Goal: Task Accomplishment & Management: Manage account settings

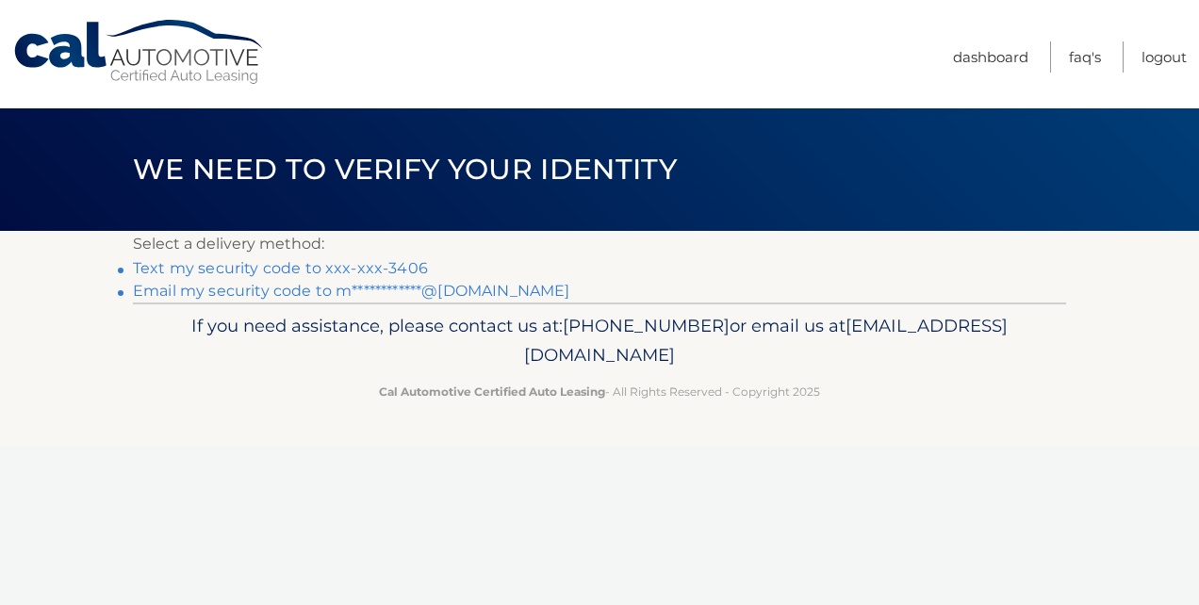
click at [185, 270] on link "Text my security code to xxx-xxx-3406" at bounding box center [280, 268] width 295 height 18
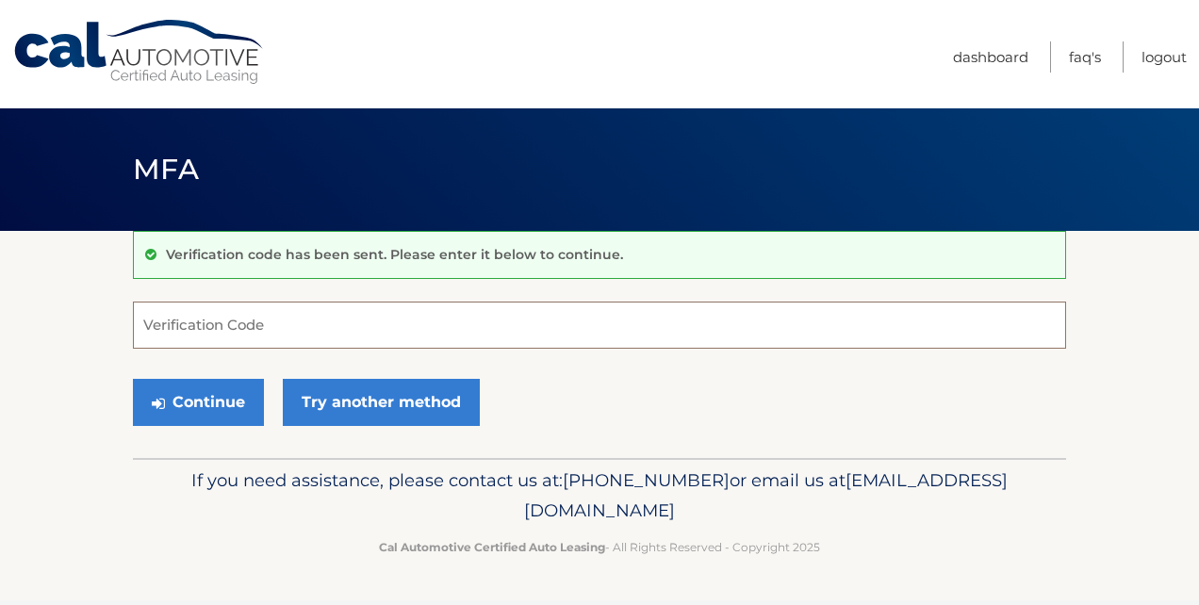
click at [251, 319] on input "Verification Code" at bounding box center [599, 325] width 933 height 47
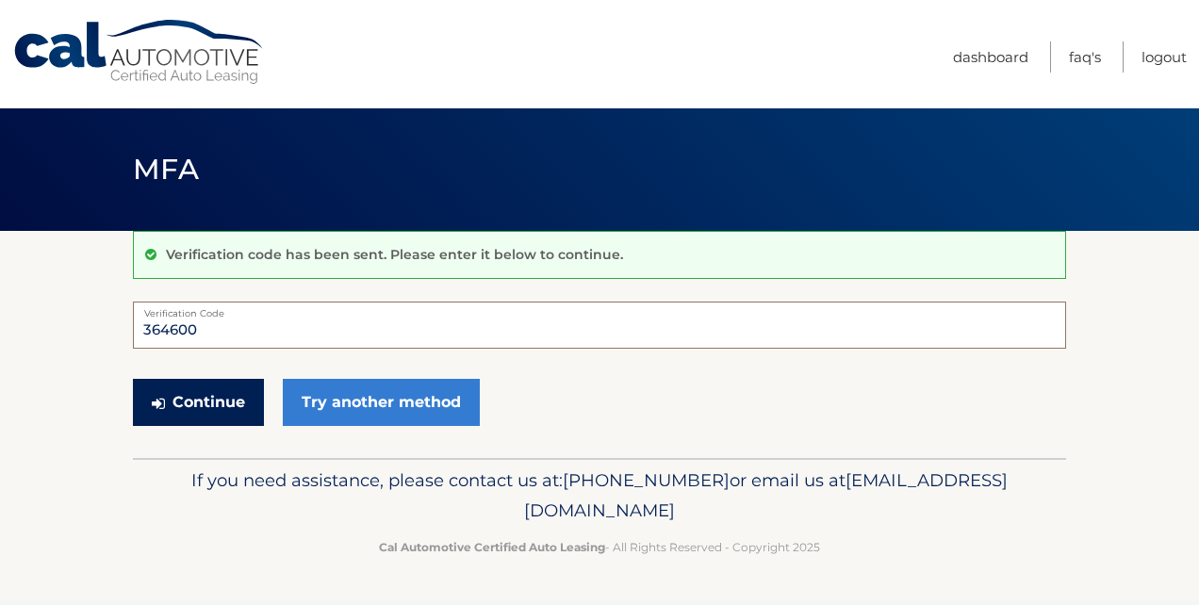
type input "364600"
click at [207, 398] on button "Continue" at bounding box center [198, 402] width 131 height 47
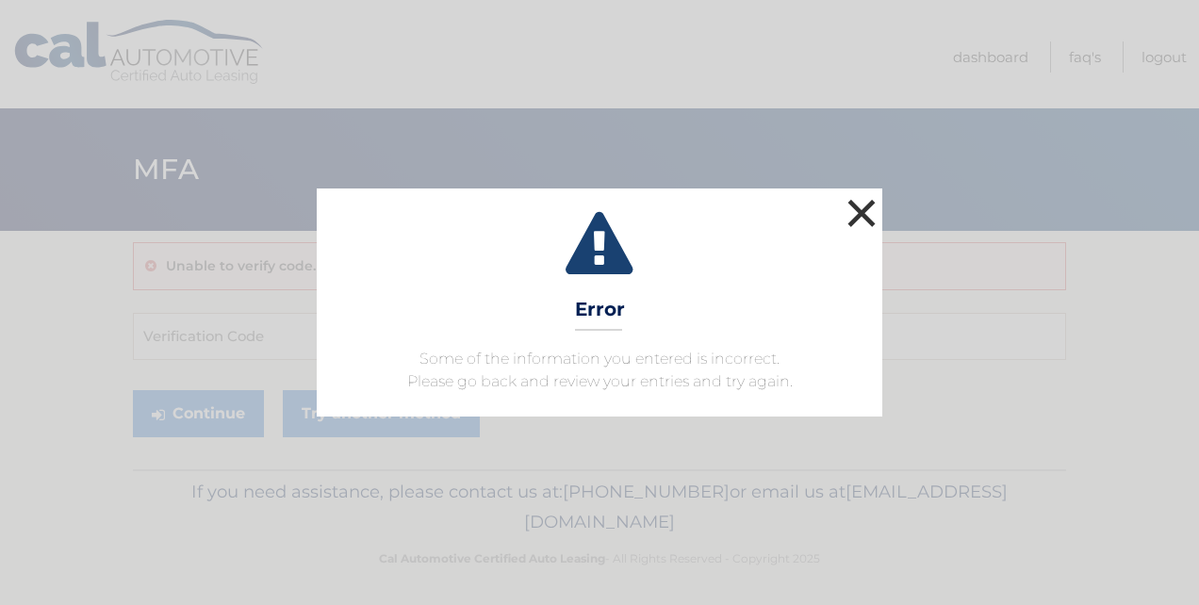
click at [869, 210] on button "×" at bounding box center [862, 213] width 38 height 38
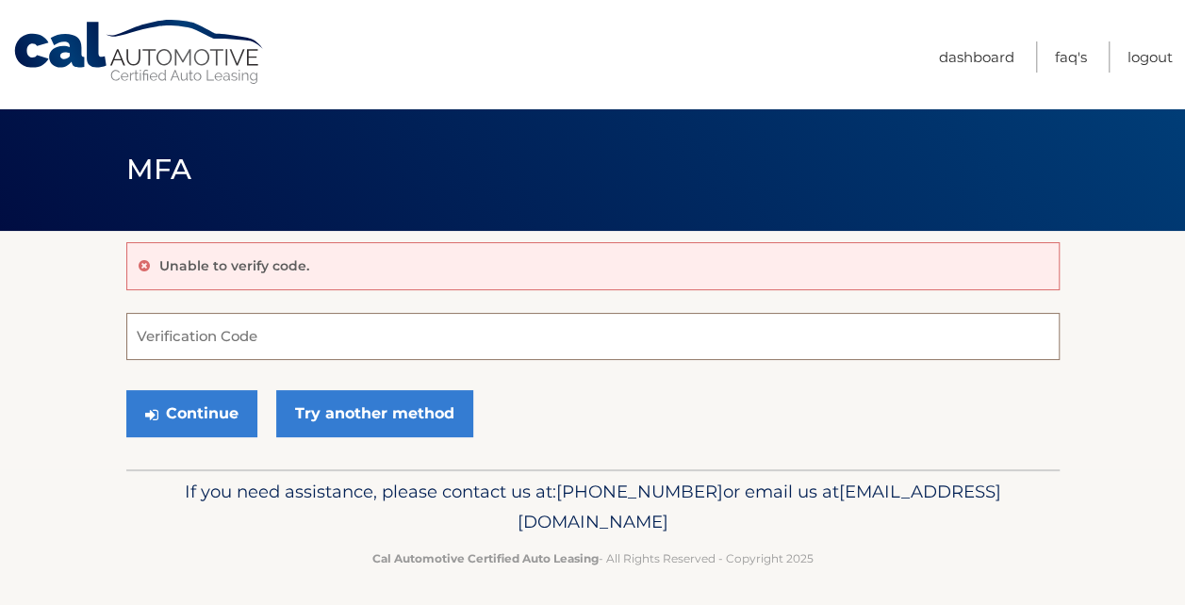
click at [177, 339] on input "Verification Code" at bounding box center [592, 336] width 933 height 47
type input "6"
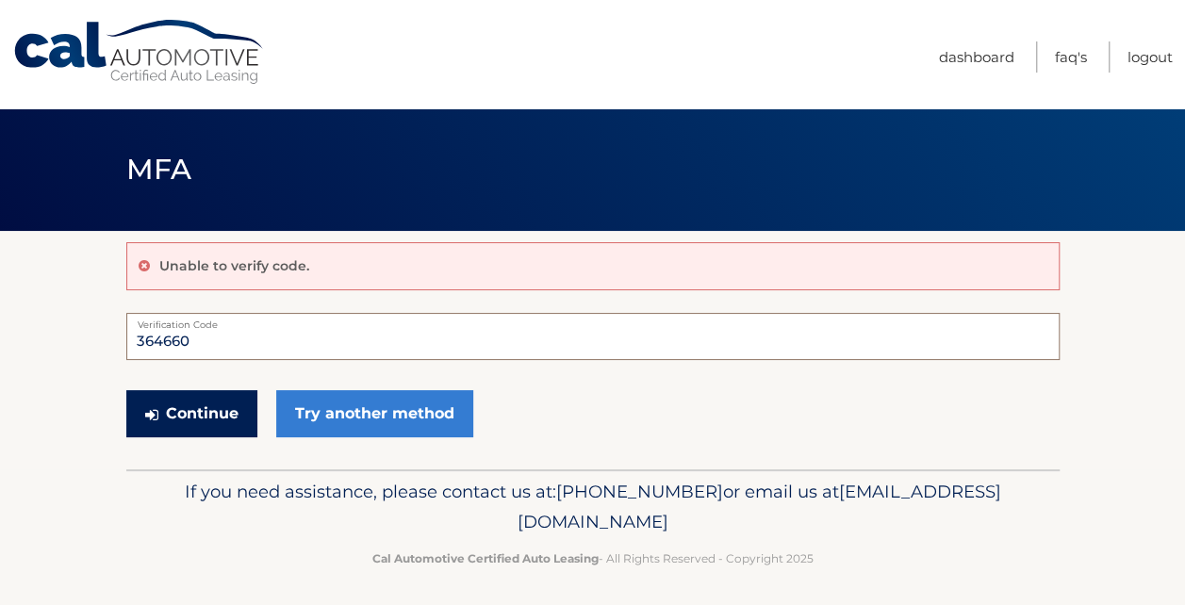
type input "364660"
click at [202, 407] on button "Continue" at bounding box center [191, 413] width 131 height 47
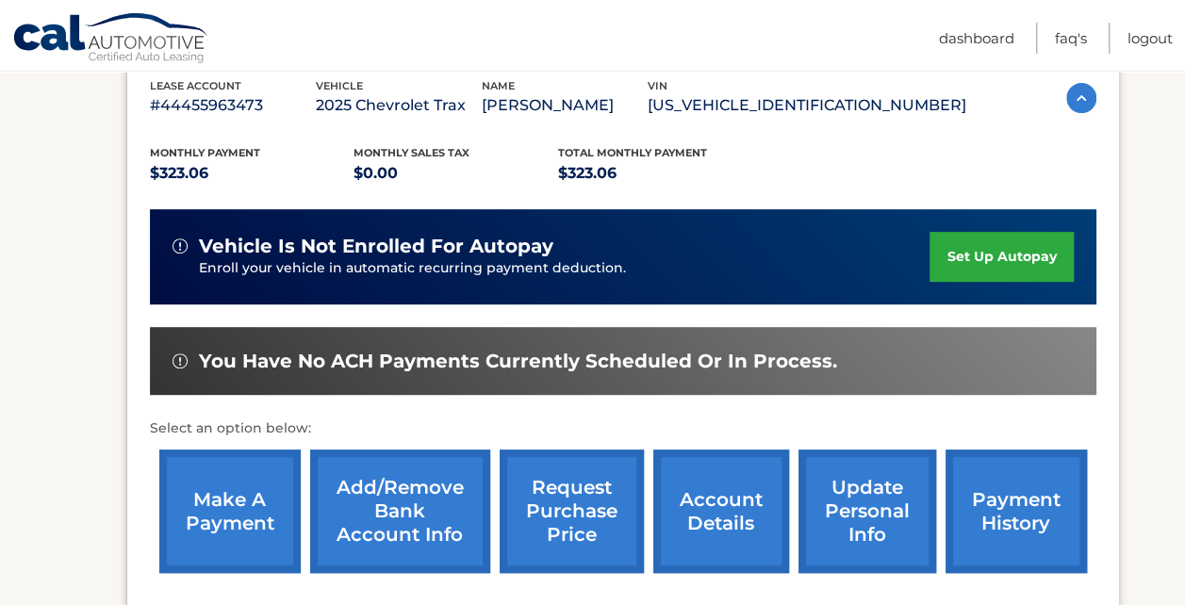
scroll to position [377, 0]
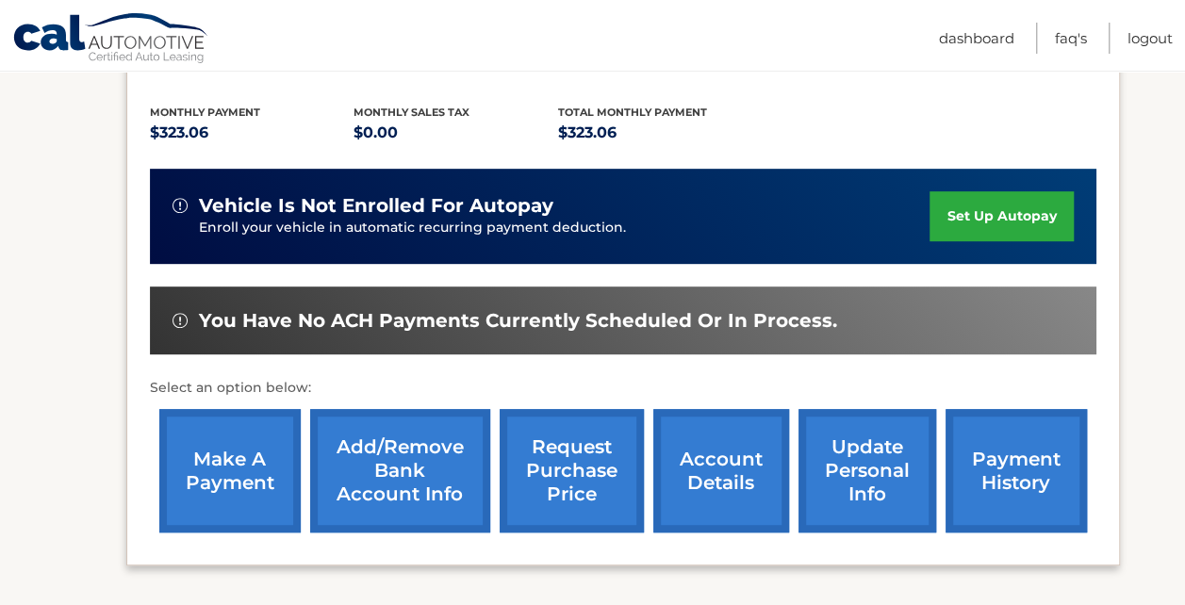
click at [720, 468] on link "account details" at bounding box center [721, 470] width 136 height 123
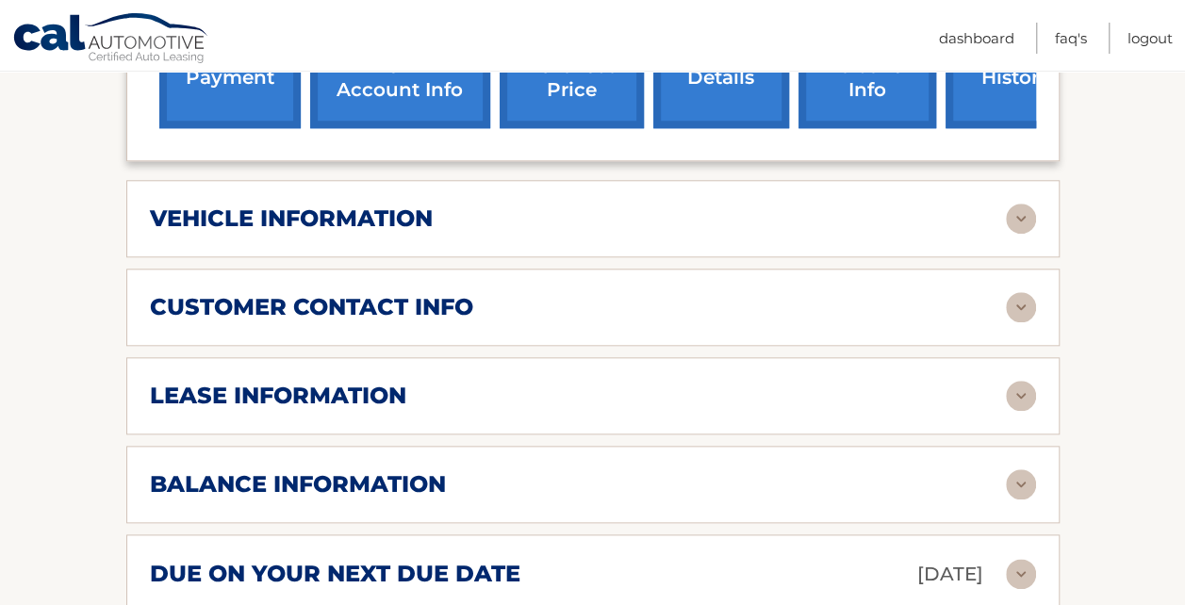
scroll to position [848, 0]
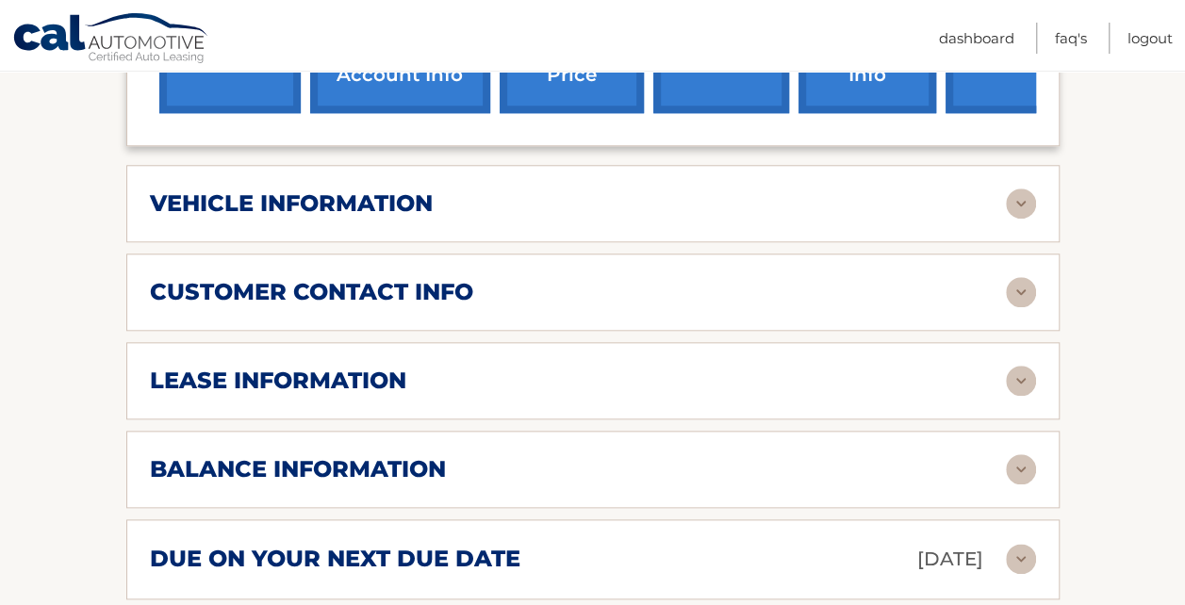
click at [1020, 189] on img at bounding box center [1021, 204] width 30 height 30
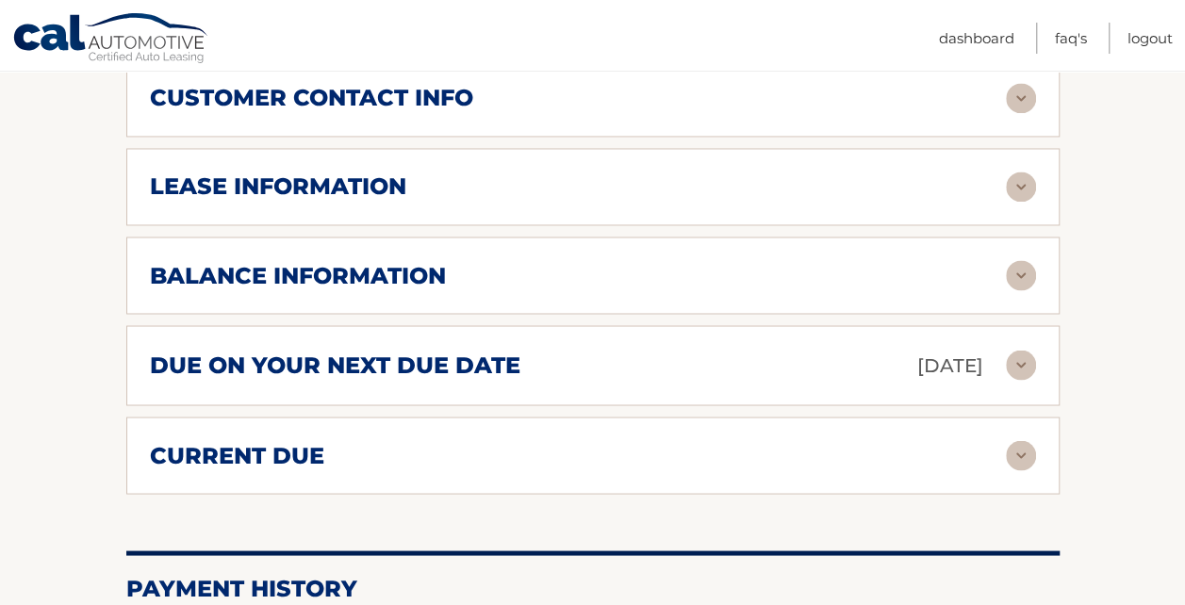
scroll to position [1508, 0]
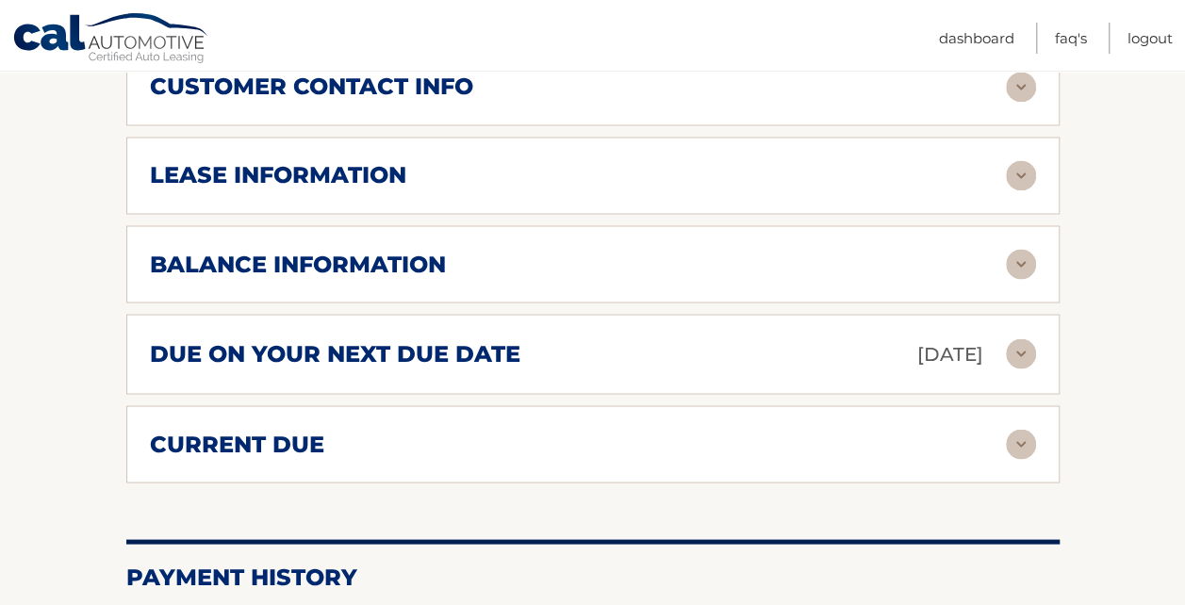
click at [1015, 160] on img at bounding box center [1021, 175] width 30 height 30
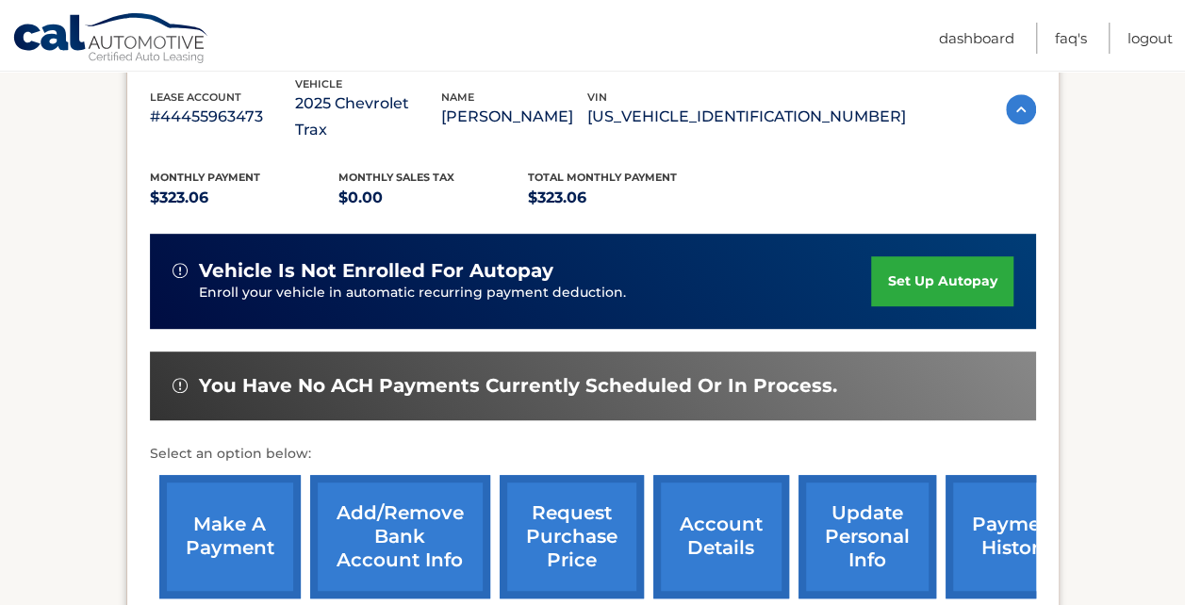
scroll to position [377, 0]
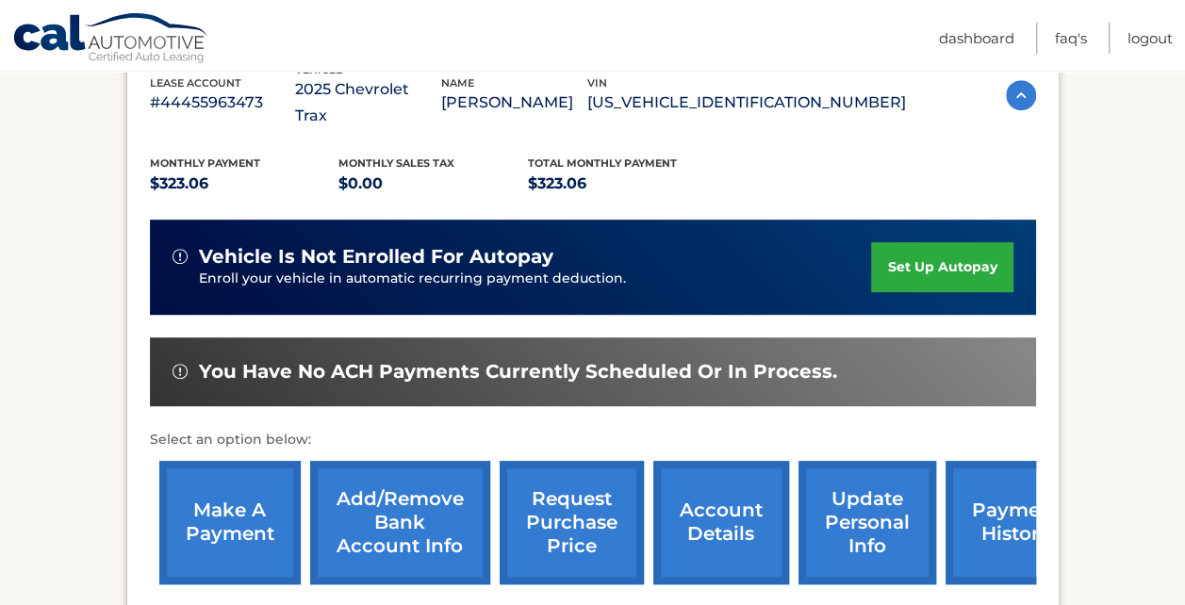
click at [734, 484] on link "account details" at bounding box center [721, 522] width 136 height 123
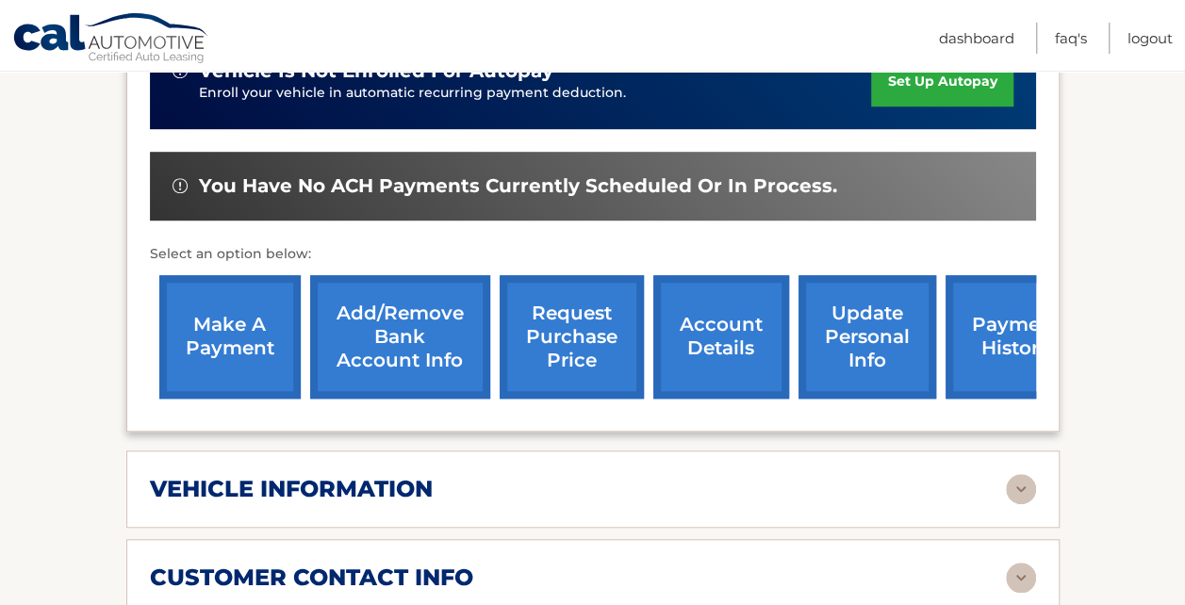
scroll to position [566, 0]
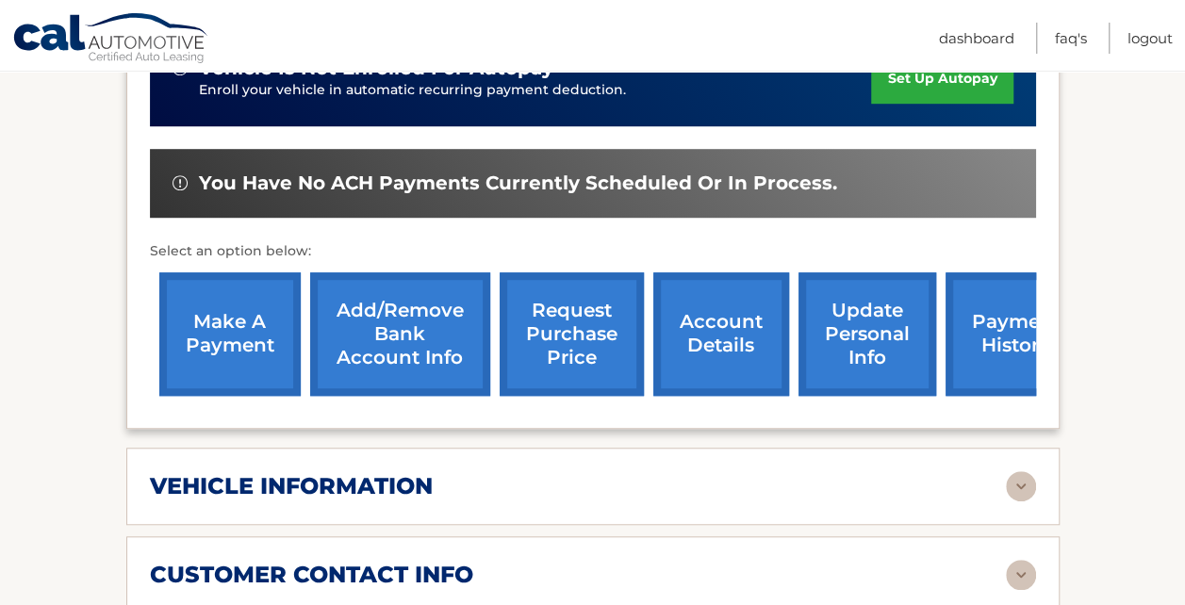
click at [859, 311] on link "update personal info" at bounding box center [867, 333] width 138 height 123
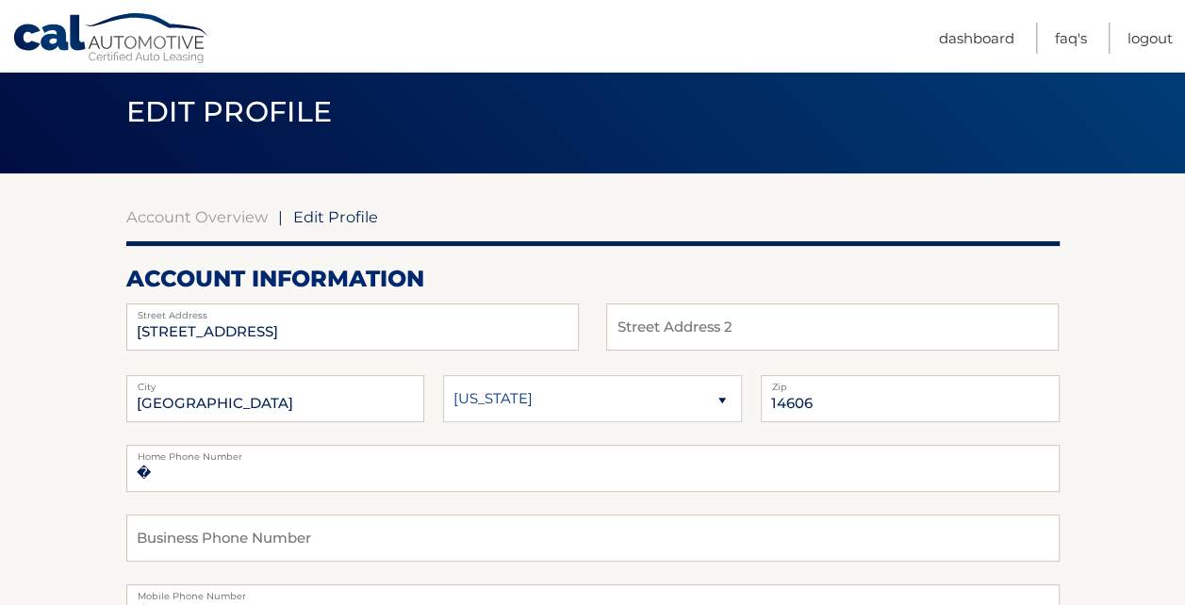
scroll to position [283, 0]
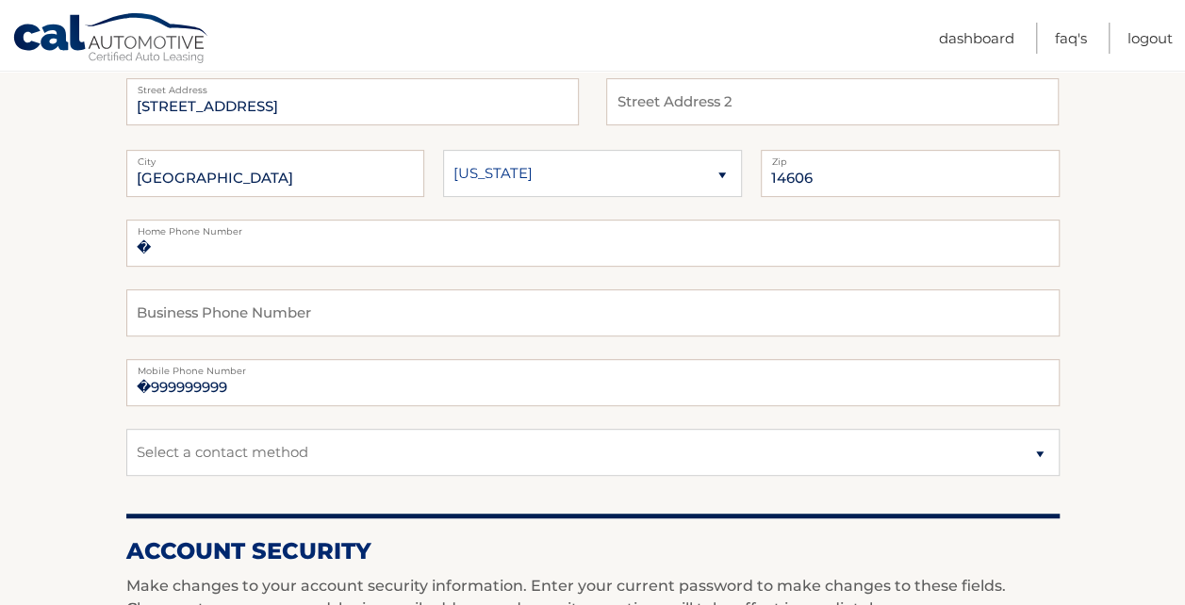
click at [241, 374] on label "Mobile Phone Number" at bounding box center [592, 366] width 933 height 15
click at [232, 394] on input "�999999999" at bounding box center [592, 382] width 933 height 47
drag, startPoint x: 226, startPoint y: 387, endPoint x: 109, endPoint y: 387, distance: 116.9
type input "5855003406"
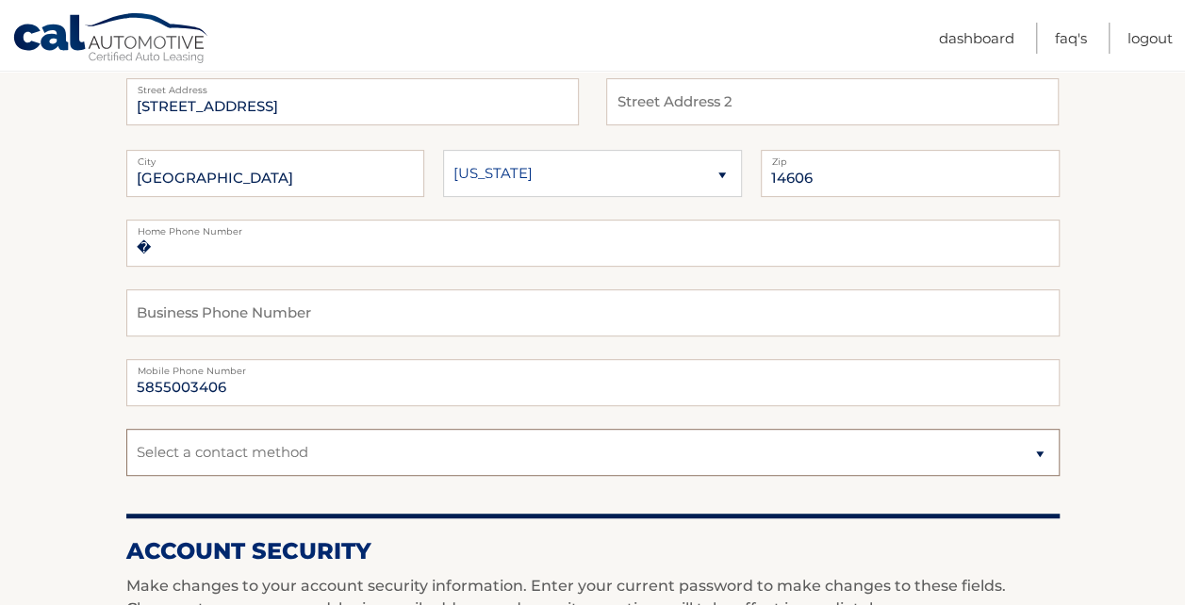
click at [176, 457] on select "Select a contact method Mobile Home" at bounding box center [592, 452] width 933 height 47
select select "1"
click at [126, 429] on select "Select a contact method Mobile Home" at bounding box center [592, 452] width 933 height 47
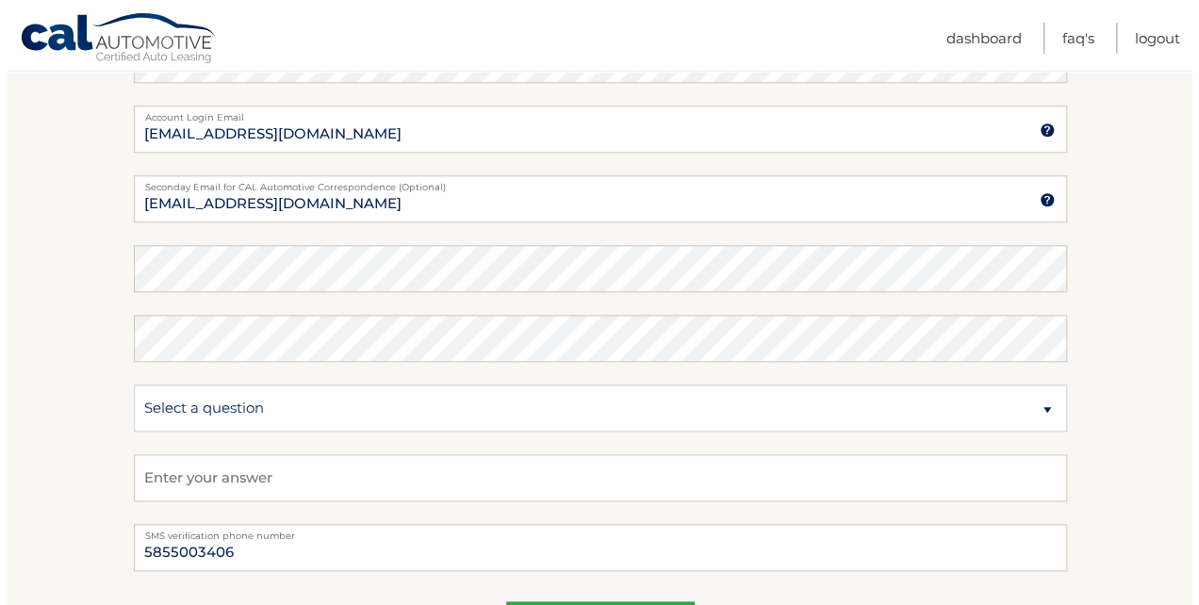
scroll to position [943, 0]
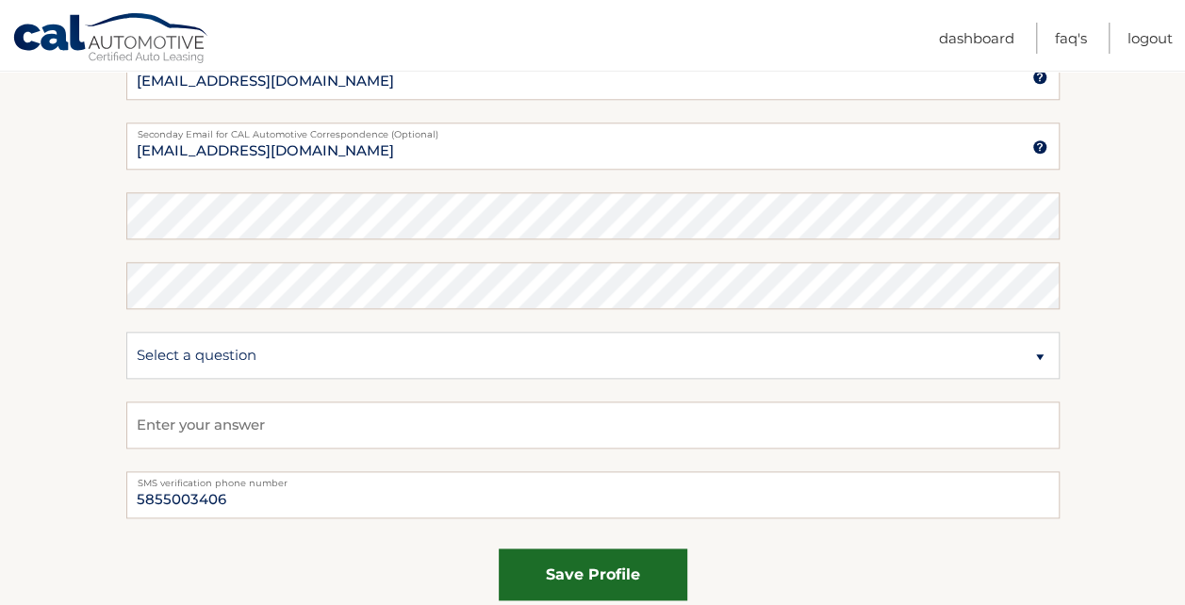
click at [579, 579] on button "save profile" at bounding box center [593, 575] width 189 height 52
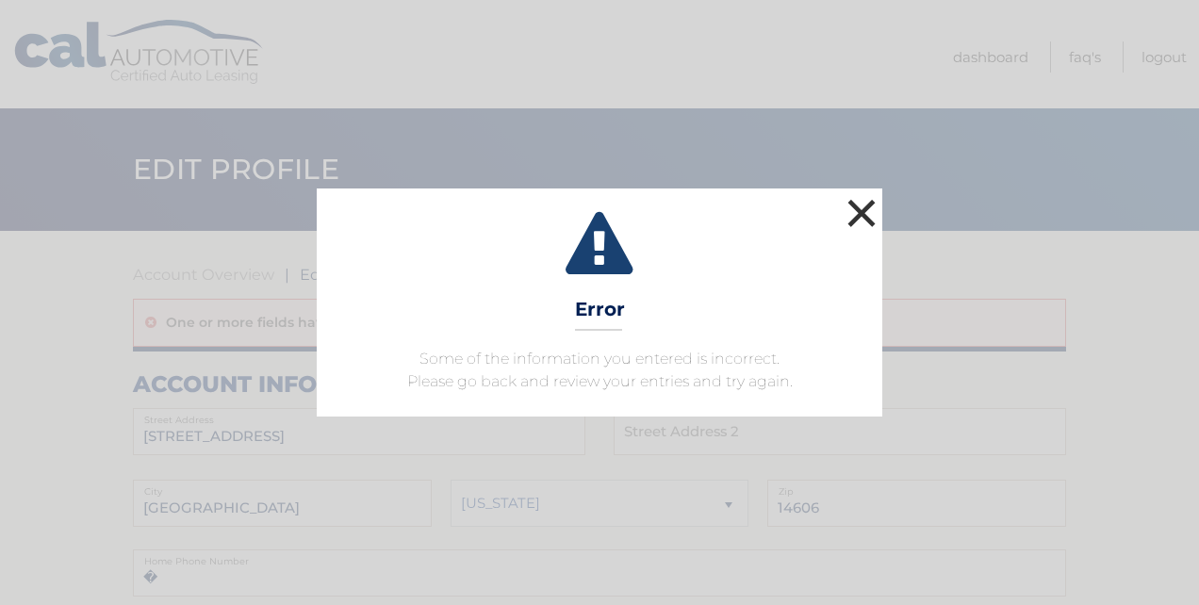
click at [868, 211] on button "×" at bounding box center [862, 213] width 38 height 38
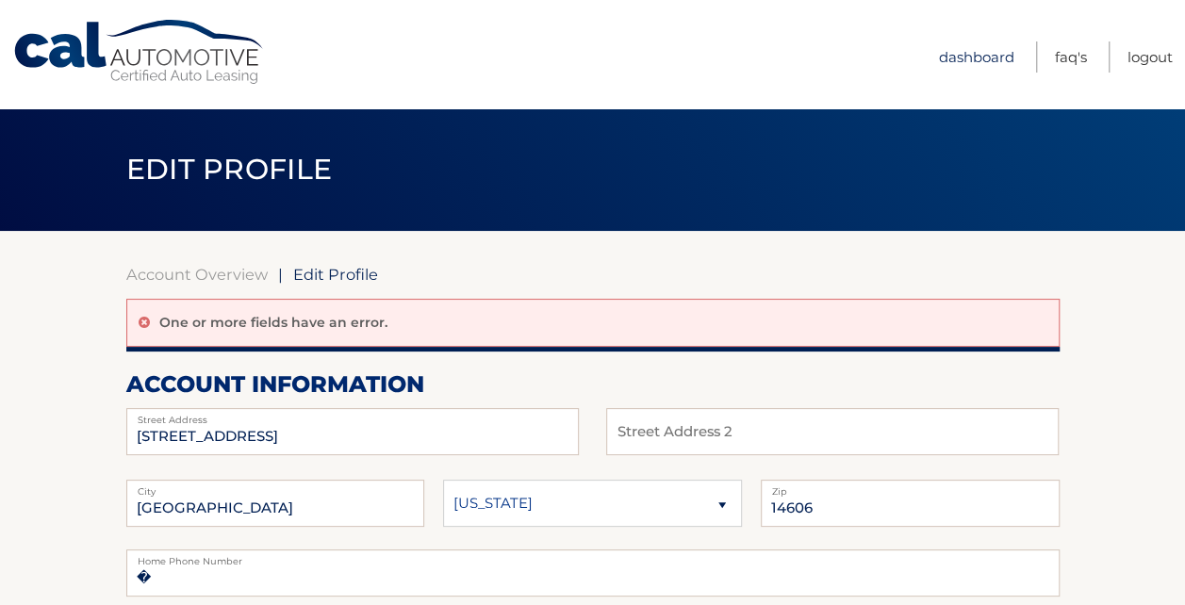
click at [945, 68] on link "Dashboard" at bounding box center [976, 56] width 75 height 31
click at [970, 57] on link "Dashboard" at bounding box center [976, 56] width 75 height 31
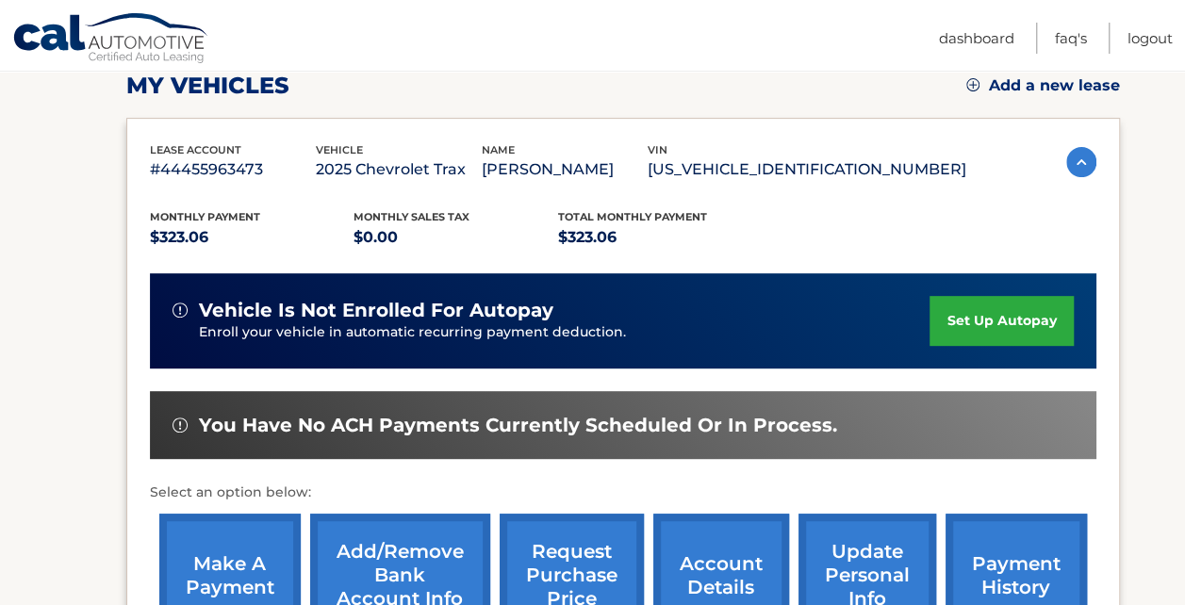
scroll to position [377, 0]
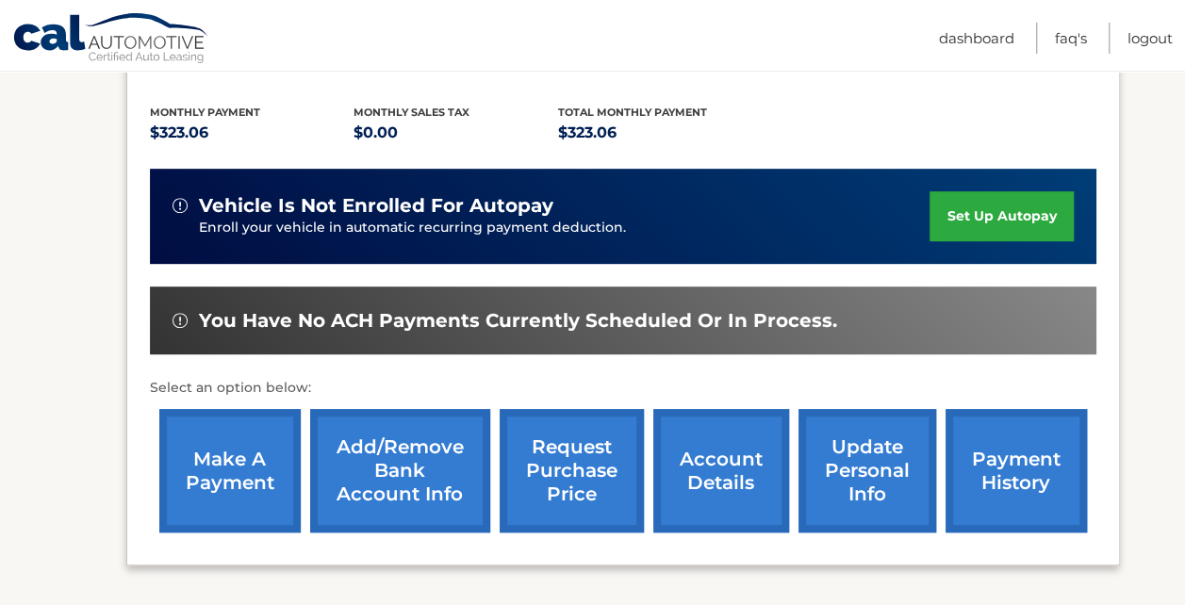
click at [231, 460] on link "make a payment" at bounding box center [229, 470] width 141 height 123
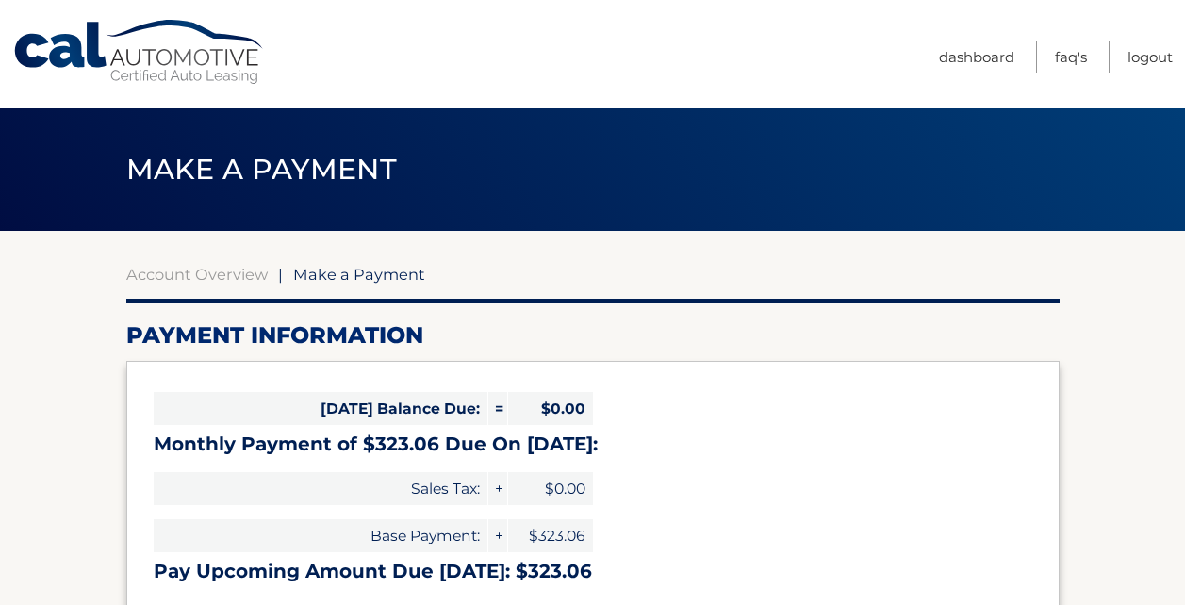
select select "MGYzMjkwOGUtYThlNi00NWNkLTgyMDgtNzYwZGFlOTUyZTlm"
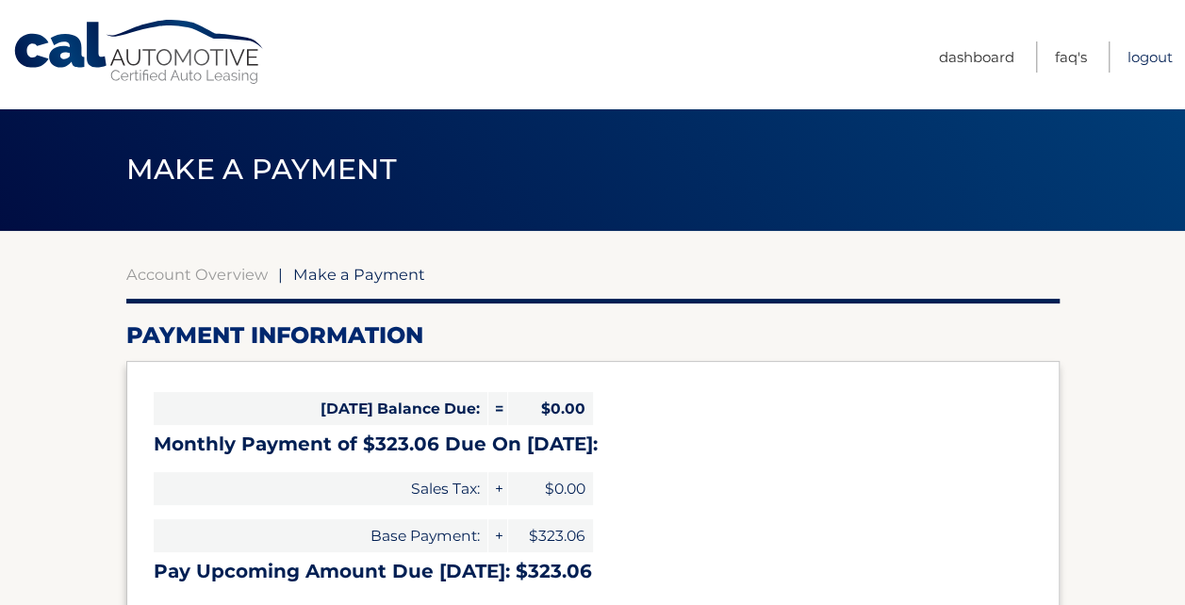
click at [1145, 52] on link "Logout" at bounding box center [1149, 56] width 45 height 31
